Goal: Information Seeking & Learning: Check status

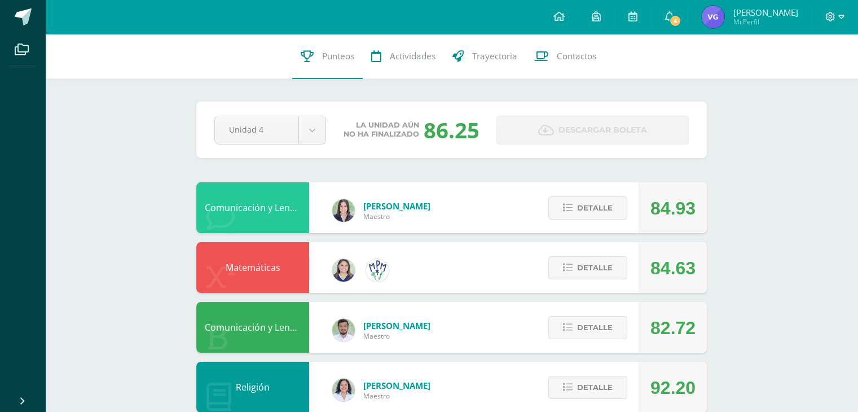
click at [740, 17] on span "[PERSON_NAME] Mi Perfil" at bounding box center [750, 17] width 100 height 23
click at [756, 13] on span "[PERSON_NAME]" at bounding box center [765, 12] width 65 height 11
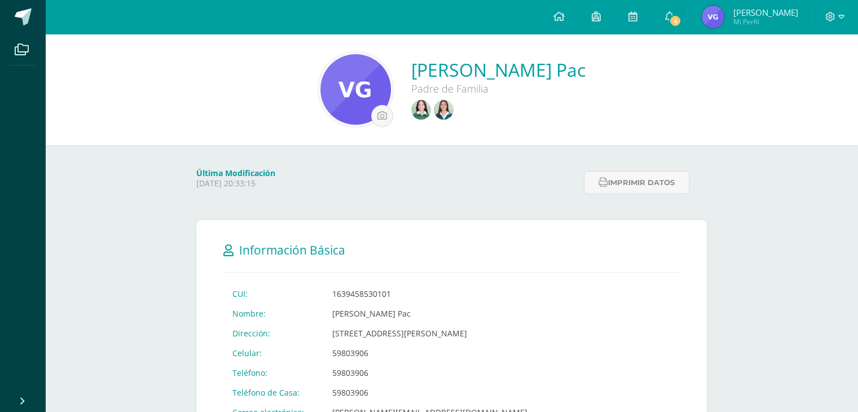
click at [439, 108] on link at bounding box center [445, 111] width 23 height 22
click at [435, 112] on img at bounding box center [444, 110] width 20 height 20
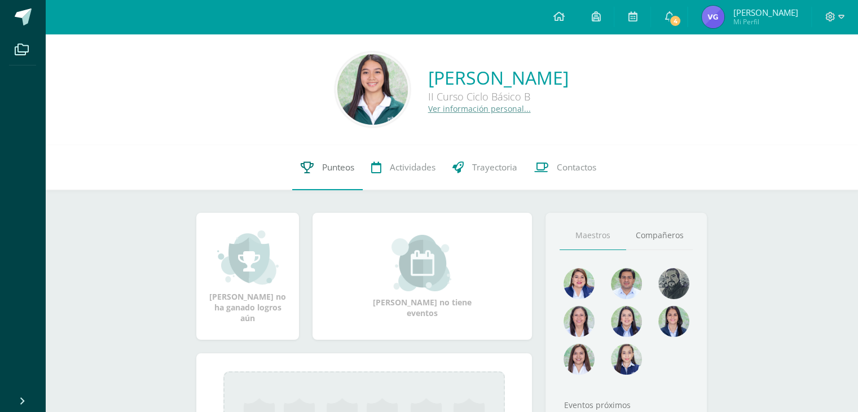
click at [307, 174] on link "Punteos" at bounding box center [327, 167] width 71 height 45
